Goal: Check status: Check status

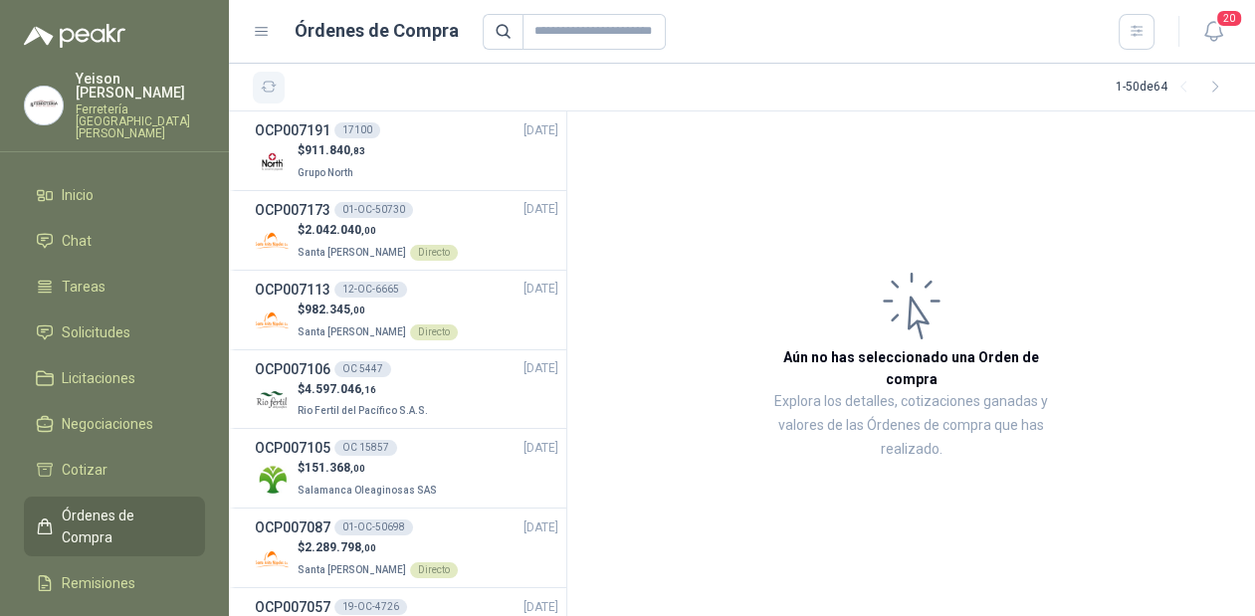
click at [271, 83] on icon "button" at bounding box center [269, 87] width 17 height 17
click at [119, 321] on span "Solicitudes" at bounding box center [96, 332] width 69 height 22
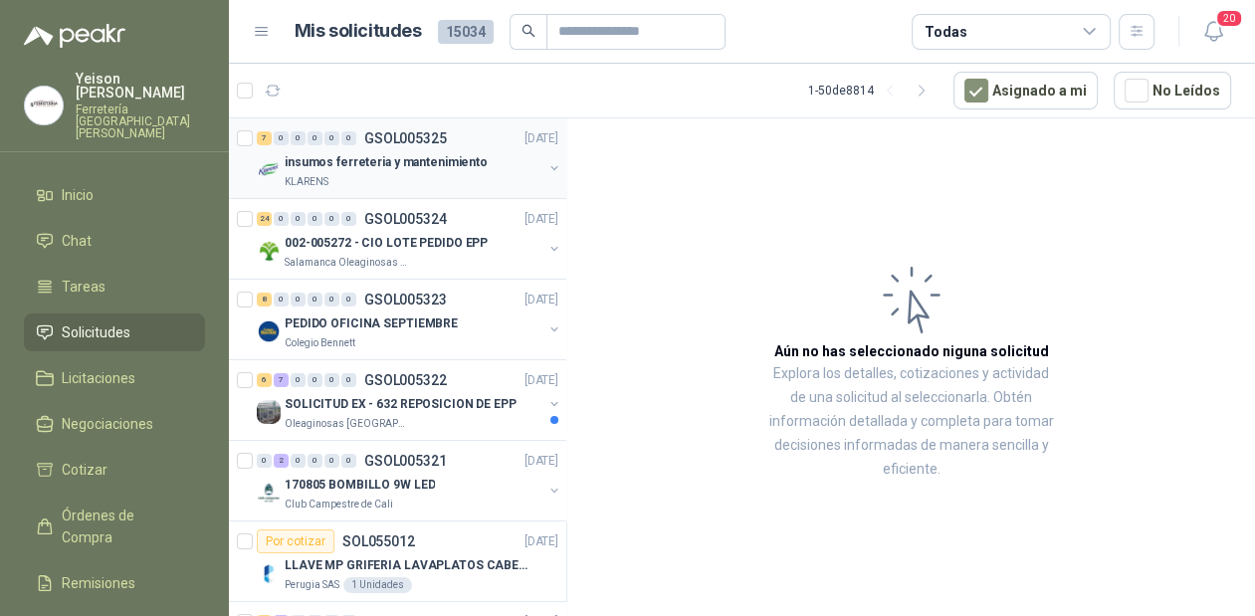
click at [318, 179] on p "KLARENS" at bounding box center [307, 182] width 44 height 16
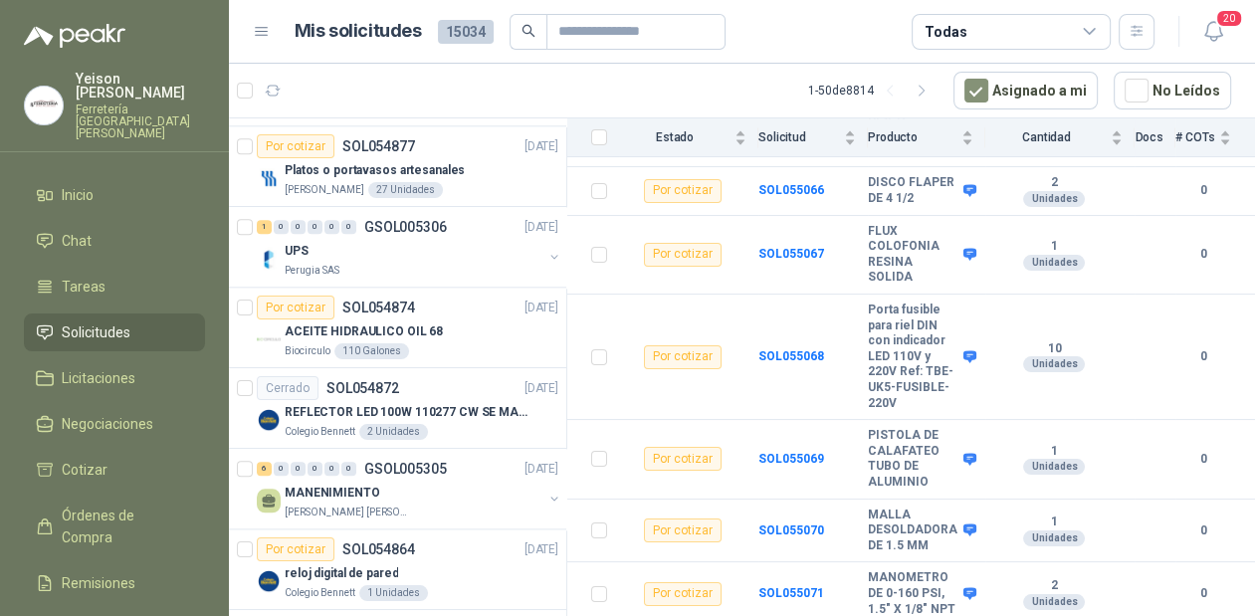
scroll to position [2070, 0]
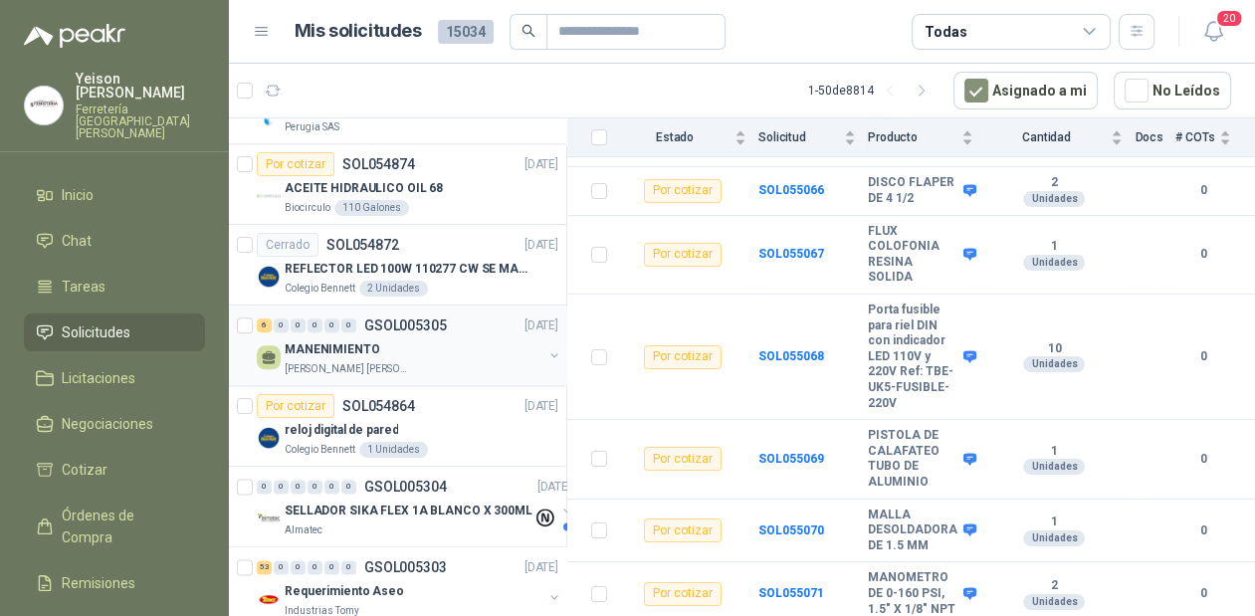
click at [405, 342] on div "MANENIMIENTO" at bounding box center [414, 349] width 258 height 24
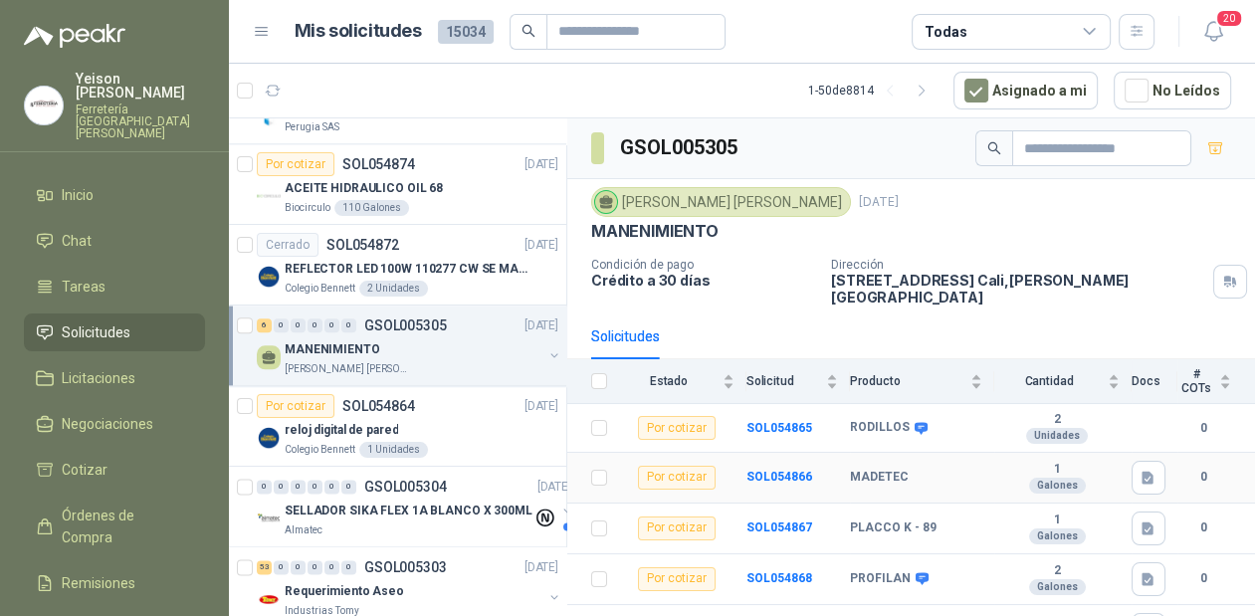
scroll to position [64, 0]
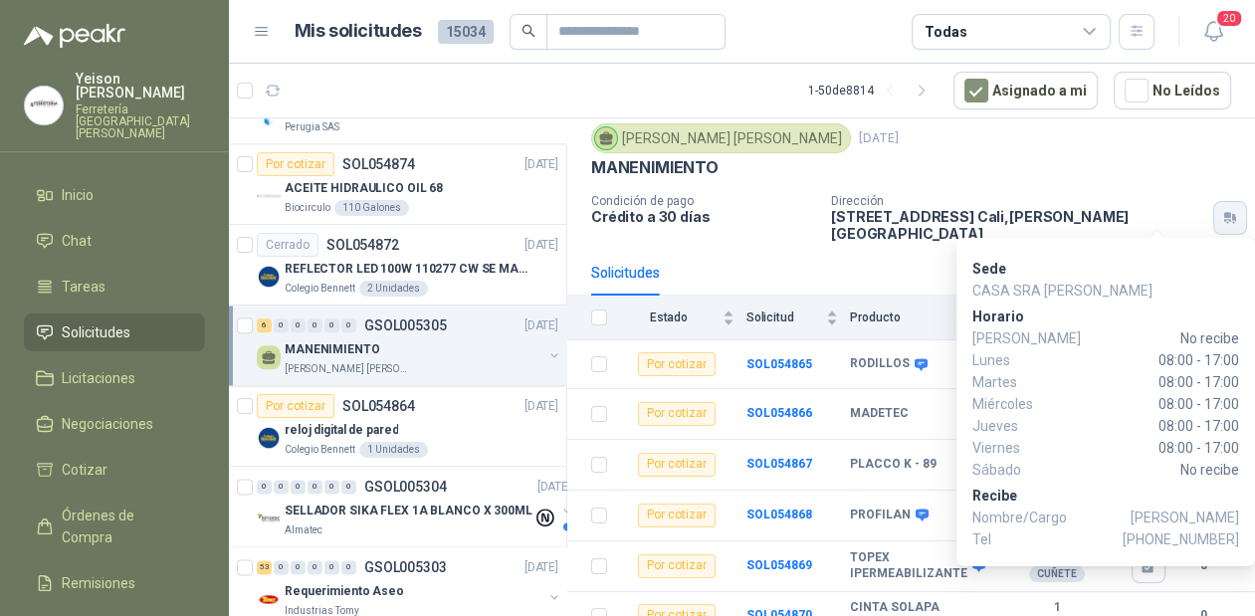
click at [1224, 213] on icon "button" at bounding box center [1227, 216] width 7 height 6
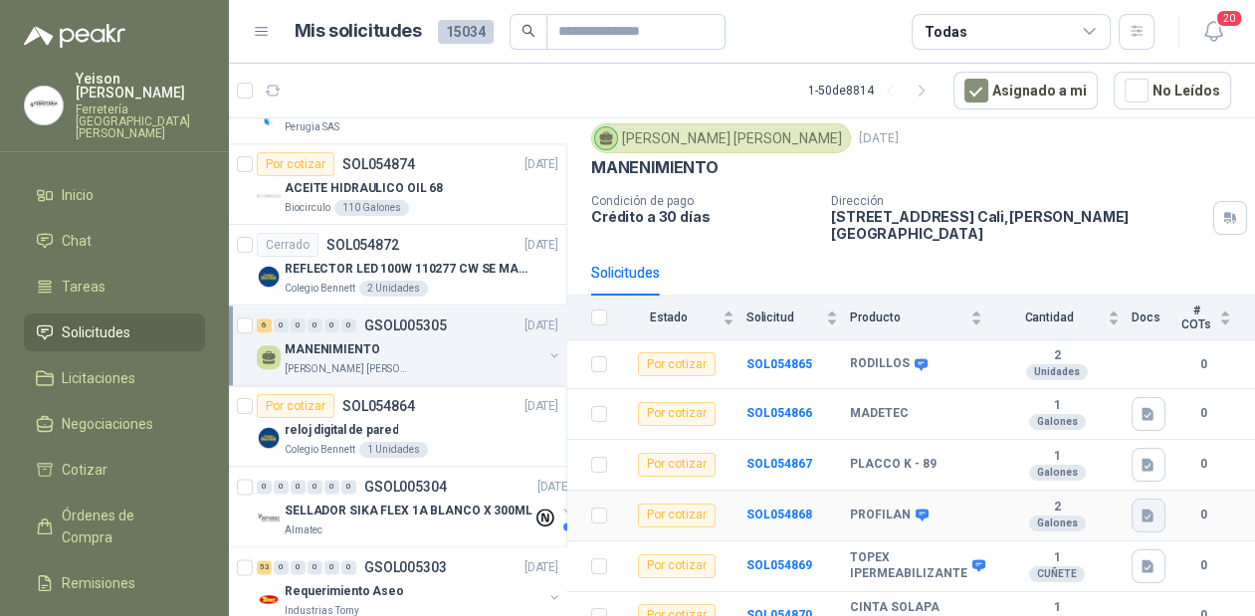
click at [1143, 509] on icon "button" at bounding box center [1149, 515] width 12 height 13
click at [1068, 458] on button "PROFILAN.jpeg" at bounding box center [1079, 454] width 114 height 21
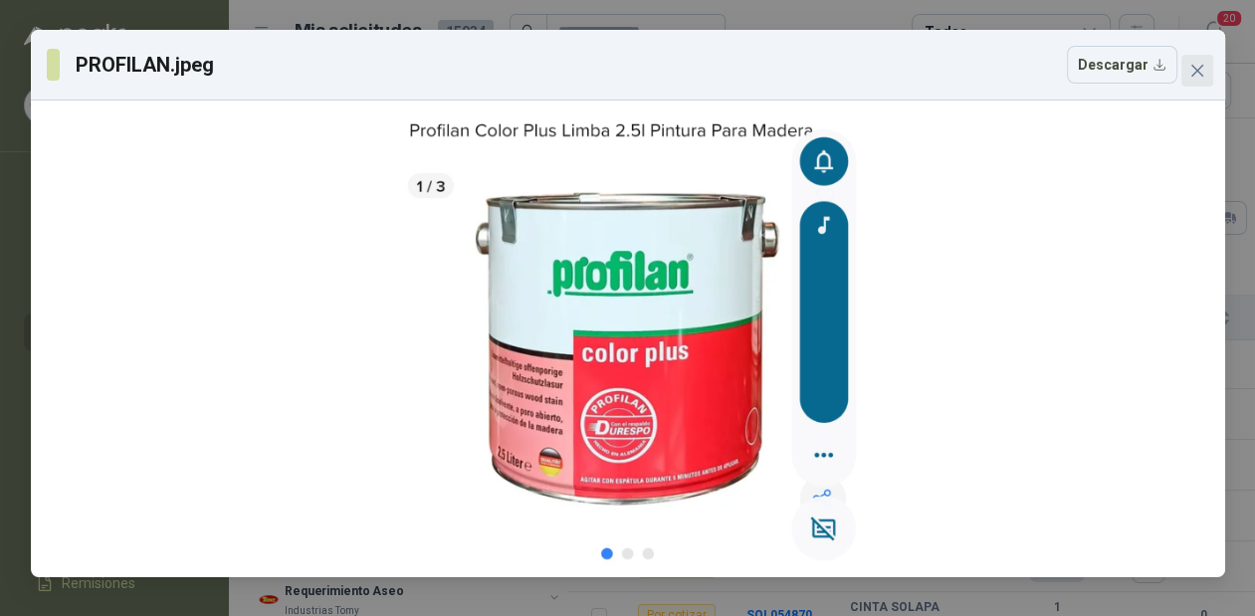
click at [1193, 76] on icon "close" at bounding box center [1197, 71] width 16 height 16
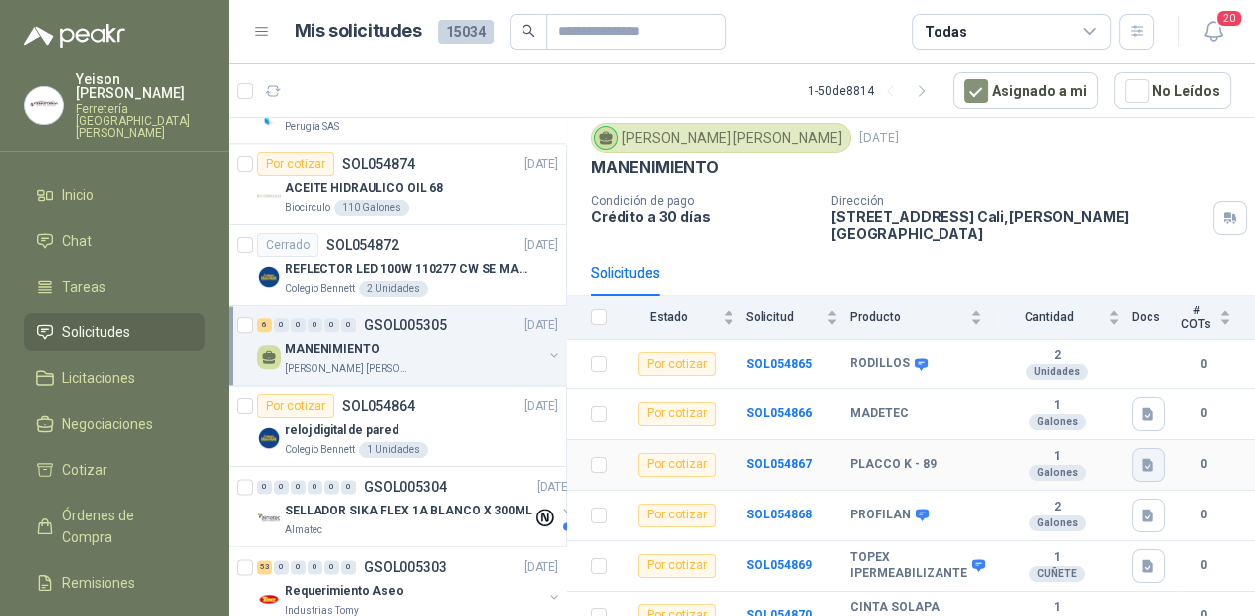
click at [1140, 457] on icon "button" at bounding box center [1148, 465] width 17 height 17
click at [1091, 410] on button "[PERSON_NAME].jpeg" at bounding box center [1060, 404] width 151 height 21
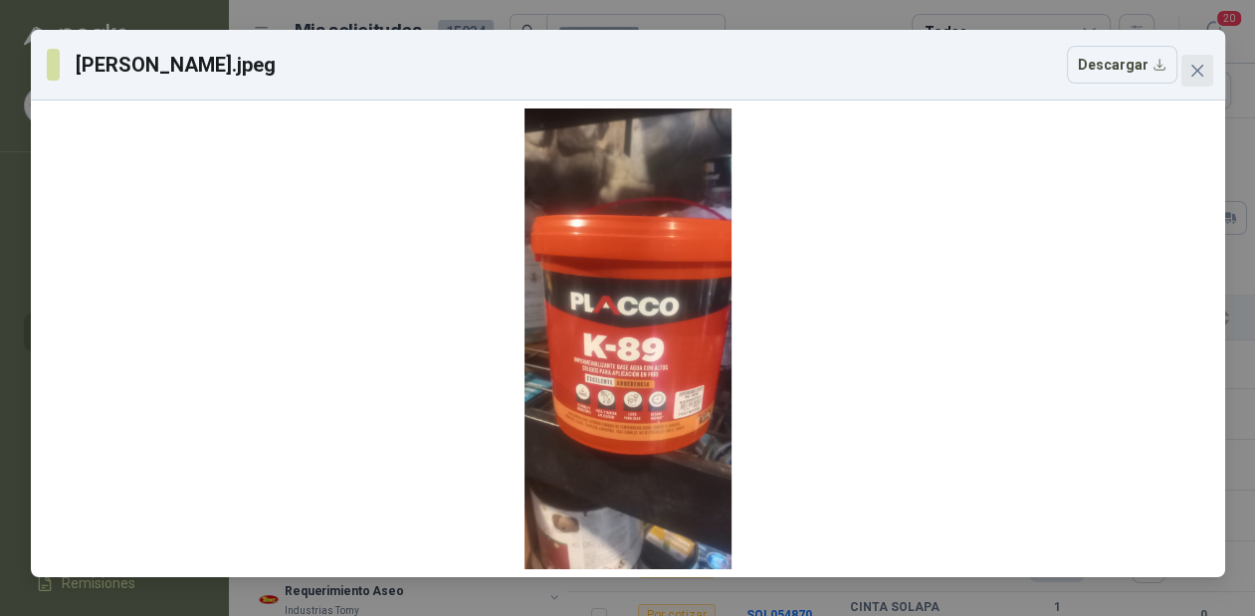
click at [1202, 63] on icon "close" at bounding box center [1197, 71] width 16 height 16
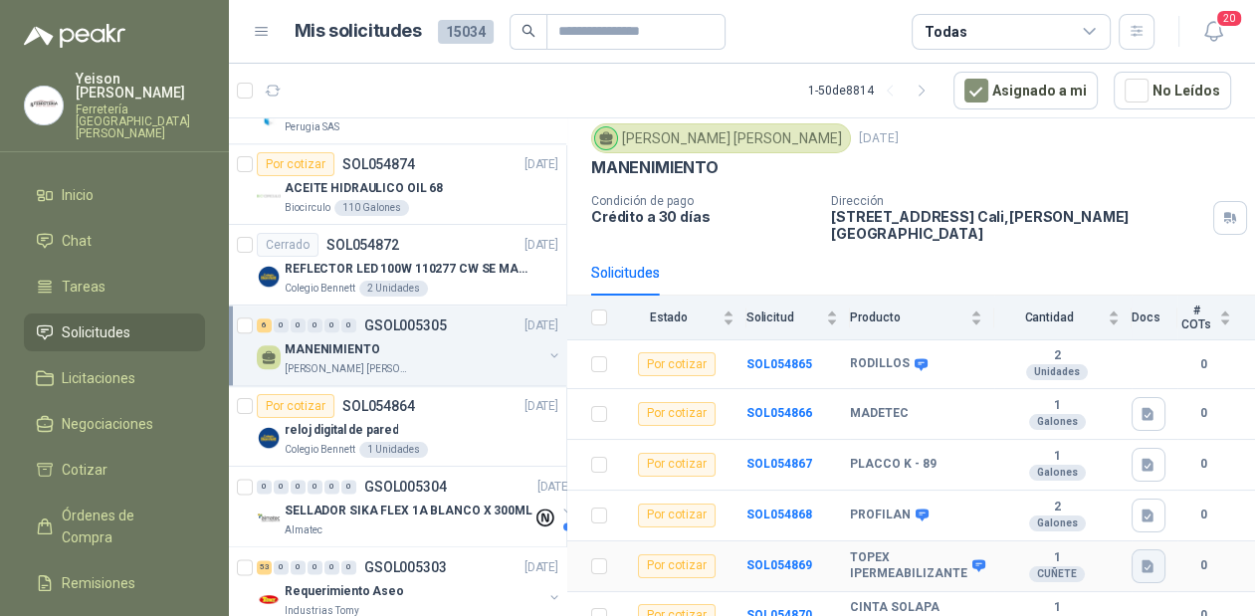
click at [1140, 558] on icon "button" at bounding box center [1148, 566] width 17 height 17
click at [1087, 514] on button "TOPEX.jpeg" at bounding box center [1089, 505] width 95 height 21
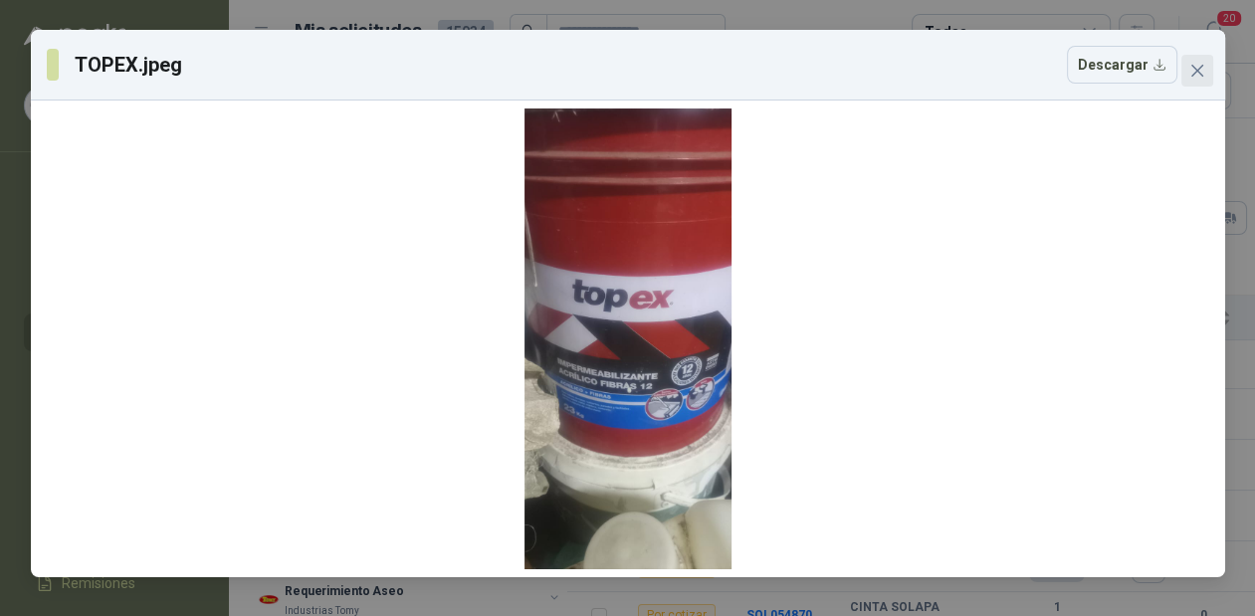
click at [1195, 76] on icon "close" at bounding box center [1197, 71] width 16 height 16
